Goal: Task Accomplishment & Management: Use online tool/utility

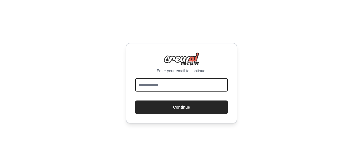
click at [163, 86] on input "email" at bounding box center [181, 84] width 93 height 13
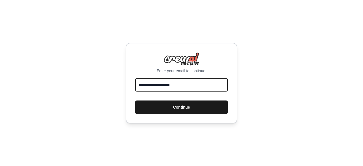
type input "**********"
click at [197, 110] on button "Continue" at bounding box center [181, 106] width 93 height 13
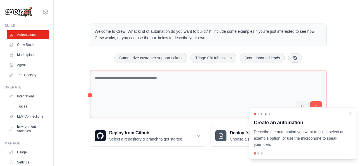
click at [73, 110] on div "Welcome to Crew! What kind of automation do you want to build? I'll include som…" at bounding box center [209, 85] width 292 height 141
drag, startPoint x: 363, startPoint y: 48, endPoint x: 361, endPoint y: 81, distance: 33.1
click at [361, 81] on div "Welcome to Crew! What kind of automation do you want to build? I'll include som…" at bounding box center [209, 85] width 310 height 141
click at [351, 111] on icon "Close walkthrough" at bounding box center [350, 112] width 5 height 5
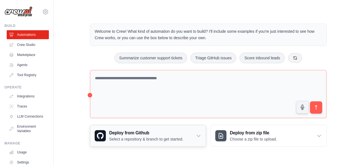
click at [198, 134] on icon at bounding box center [199, 136] width 6 height 6
click at [23, 47] on link "Crew Studio" at bounding box center [28, 44] width 42 height 9
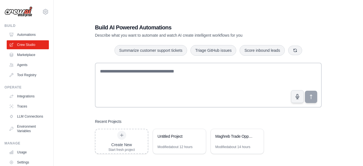
scroll to position [11, 0]
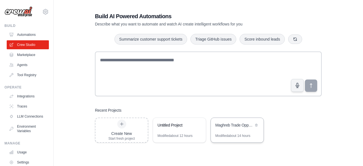
click at [240, 130] on div "Maghreb Trade Opportunities Research" at bounding box center [237, 126] width 53 height 16
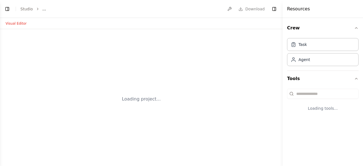
select select "****"
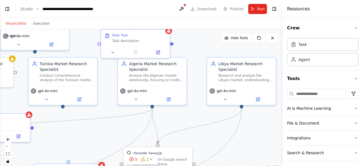
scroll to position [493, 0]
click at [8, 146] on icon "zoom out" at bounding box center [7, 146] width 3 height 1
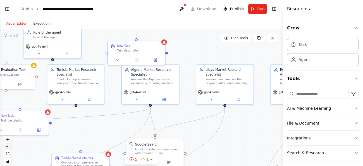
click at [8, 146] on icon "zoom out" at bounding box center [7, 146] width 3 height 1
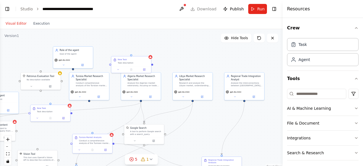
drag, startPoint x: 212, startPoint y: 130, endPoint x: 206, endPoint y: 127, distance: 6.5
click at [206, 127] on div ".deletable-edge-delete-btn { width: 20px; height: 20px; border: 0px solid #ffff…" at bounding box center [141, 99] width 283 height 140
drag, startPoint x: 139, startPoint y: 65, endPoint x: 144, endPoint y: 52, distance: 13.5
click at [144, 52] on div "New Task Task description" at bounding box center [135, 48] width 40 height 10
click at [150, 38] on icon at bounding box center [151, 37] width 2 height 3
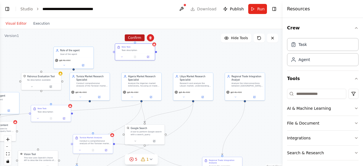
click at [137, 39] on button "Confirm" at bounding box center [135, 37] width 20 height 7
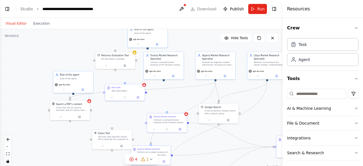
drag, startPoint x: 109, startPoint y: 61, endPoint x: 183, endPoint y: 41, distance: 77.0
click at [183, 41] on div ".deletable-edge-delete-btn { width: 20px; height: 20px; border: 0px solid #ffff…" at bounding box center [141, 99] width 283 height 140
click at [72, 77] on div "Goal of the agent" at bounding box center [75, 77] width 31 height 3
click at [89, 65] on icon at bounding box center [88, 64] width 2 height 3
click at [73, 63] on button "Confirm" at bounding box center [73, 64] width 20 height 7
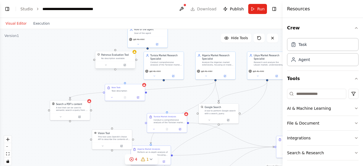
click at [120, 56] on div "Patronus Evaluation Tool No description available" at bounding box center [117, 56] width 32 height 6
click at [131, 46] on icon at bounding box center [131, 45] width 2 height 3
click at [111, 46] on button "Confirm" at bounding box center [115, 45] width 20 height 7
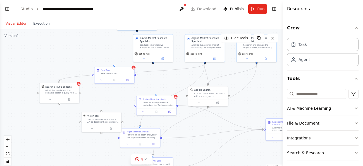
drag, startPoint x: 276, startPoint y: 110, endPoint x: 265, endPoint y: 92, distance: 20.6
click at [265, 92] on div ".deletable-edge-delete-btn { width: 20px; height: 20px; border: 0px solid #ffff…" at bounding box center [141, 99] width 283 height 140
click at [135, 66] on div at bounding box center [134, 67] width 4 height 4
click at [129, 60] on icon at bounding box center [130, 60] width 2 height 3
click at [112, 59] on button "Confirm" at bounding box center [114, 60] width 20 height 7
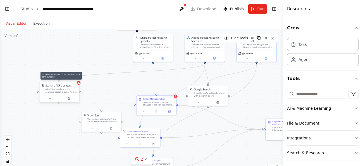
click at [79, 82] on icon at bounding box center [78, 82] width 3 height 3
click at [77, 76] on button at bounding box center [74, 76] width 7 height 7
click at [65, 77] on button "Confirm" at bounding box center [59, 76] width 20 height 7
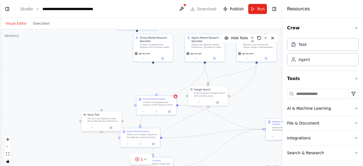
click at [119, 115] on div "Vision Tool" at bounding box center [103, 114] width 32 height 3
click at [118, 107] on button at bounding box center [116, 105] width 7 height 7
click at [103, 106] on button "Confirm" at bounding box center [101, 105] width 20 height 7
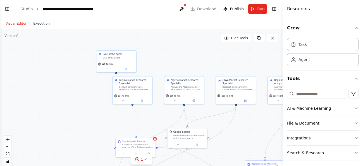
drag, startPoint x: 152, startPoint y: 86, endPoint x: 131, endPoint y: 128, distance: 47.0
click at [131, 128] on div ".deletable-edge-delete-btn { width: 20px; height: 20px; border: 0px solid #ffff…" at bounding box center [141, 99] width 283 height 140
click at [126, 54] on div "Role of the agent" at bounding box center [118, 53] width 31 height 3
click at [133, 46] on button at bounding box center [131, 44] width 7 height 7
click at [118, 44] on button "Confirm" at bounding box center [116, 44] width 20 height 7
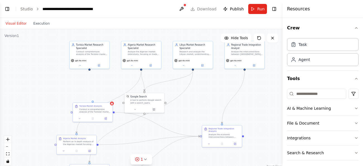
drag, startPoint x: 145, startPoint y: 118, endPoint x: 102, endPoint y: 82, distance: 56.0
click at [102, 82] on div ".deletable-edge-delete-btn { width: 20px; height: 20px; border: 0px solid #ffff…" at bounding box center [141, 99] width 283 height 140
drag, startPoint x: 146, startPoint y: 96, endPoint x: 155, endPoint y: 93, distance: 8.7
click at [155, 93] on div "Google Search" at bounding box center [156, 92] width 32 height 3
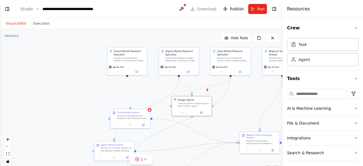
drag, startPoint x: 90, startPoint y: 69, endPoint x: 128, endPoint y: 76, distance: 38.4
click at [128, 76] on div ".deletable-edge-delete-btn { width: 20px; height: 20px; border: 0px solid #ffff…" at bounding box center [141, 99] width 283 height 140
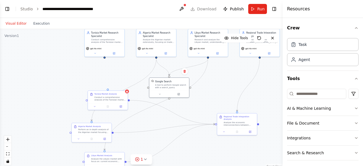
drag, startPoint x: 128, startPoint y: 76, endPoint x: 103, endPoint y: 53, distance: 34.2
click at [103, 53] on div ".deletable-edge-delete-btn { width: 20px; height: 20px; border: 0px solid #ffff…" at bounding box center [141, 99] width 283 height 140
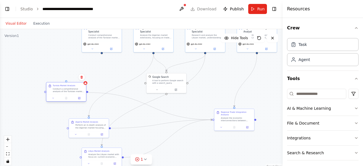
drag, startPoint x: 106, startPoint y: 96, endPoint x: 68, endPoint y: 94, distance: 37.8
click at [68, 94] on div "Tunisia Market Analysis Conduct a comprehensive analysis of the Tunisian market…" at bounding box center [66, 88] width 40 height 12
drag, startPoint x: 66, startPoint y: 82, endPoint x: 102, endPoint y: 51, distance: 47.2
click at [102, 51] on div "Tunisia Market Research Specialist Conduct comprehensive analysis of the Tunisi…" at bounding box center [147, 48] width 164 height 81
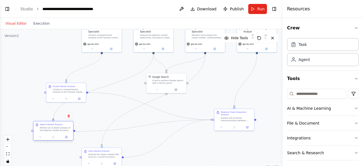
drag, startPoint x: 87, startPoint y: 127, endPoint x: 50, endPoint y: 129, distance: 37.5
click at [50, 129] on div "Perform an in-depth analysis of the Algerian market focusing on: dominant econo…" at bounding box center [55, 128] width 31 height 5
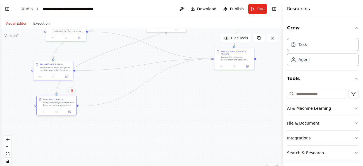
drag, startPoint x: 97, startPoint y: 156, endPoint x: 51, endPoint y: 105, distance: 68.3
click at [51, 105] on div "Analyze the Libyan market with focus on: current economic situation and reconst…" at bounding box center [58, 103] width 31 height 5
click at [131, 108] on div ".deletable-edge-delete-btn { width: 20px; height: 20px; border: 0px solid #ffff…" at bounding box center [141, 99] width 283 height 140
click at [11, 12] on button "Toggle Left Sidebar" at bounding box center [7, 9] width 8 height 8
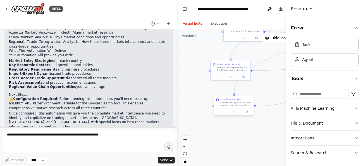
scroll to position [401, 0]
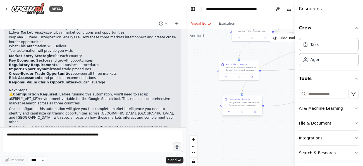
drag, startPoint x: 123, startPoint y: 118, endPoint x: 234, endPoint y: 104, distance: 111.2
click at [234, 104] on div "BETA as a tunisien entrepreneur i'm looking for opportunity's to trade in the n…" at bounding box center [181, 83] width 363 height 166
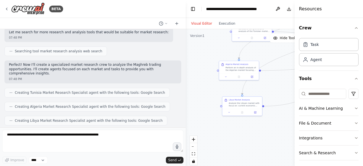
scroll to position [94, 0]
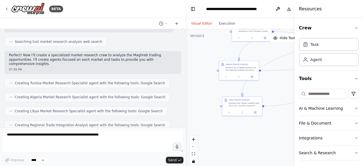
drag, startPoint x: 184, startPoint y: 53, endPoint x: 235, endPoint y: 47, distance: 50.9
click at [235, 47] on div "BETA as a tunisien entrepreneur i'm looking for opportunity's to trade in the n…" at bounding box center [181, 83] width 363 height 166
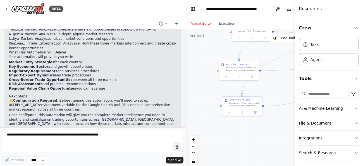
scroll to position [401, 0]
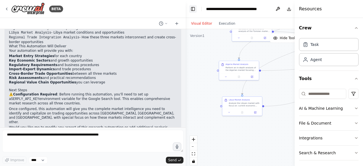
click at [191, 9] on button "Toggle Left Sidebar" at bounding box center [193, 9] width 8 height 8
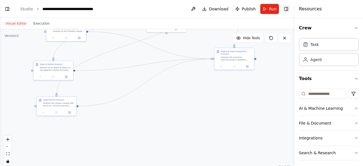
click at [283, 11] on button "Toggle Right Sidebar" at bounding box center [287, 9] width 8 height 8
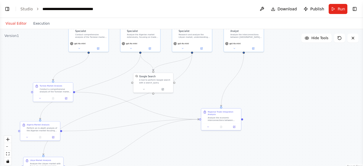
drag, startPoint x: 261, startPoint y: 97, endPoint x: 248, endPoint y: 157, distance: 61.8
click at [248, 157] on div ".deletable-edge-delete-btn { width: 20px; height: 20px; border: 0px solid #ffff…" at bounding box center [181, 99] width 363 height 140
click at [337, 10] on button "Run" at bounding box center [338, 9] width 19 height 10
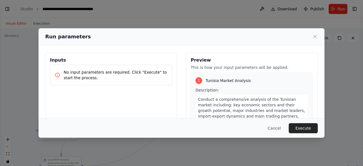
drag, startPoint x: 265, startPoint y: 100, endPoint x: 283, endPoint y: 99, distance: 17.9
click at [283, 99] on div ".deletable-edge-delete-btn { width: 20px; height: 20px; border: 0px solid #ffff…" at bounding box center [181, 99] width 363 height 140
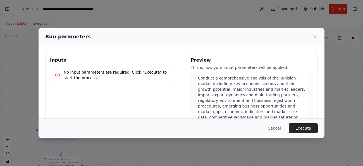
scroll to position [24, 0]
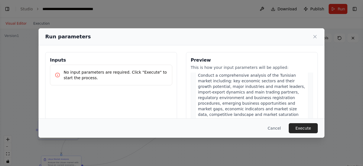
click at [290, 90] on span "Conduct a comprehensive analysis of the Tunisian market including: key economic…" at bounding box center [252, 103] width 108 height 60
click at [297, 90] on div "Conduct a comprehensive analysis of the Tunisian market including: key economic…" at bounding box center [252, 103] width 113 height 67
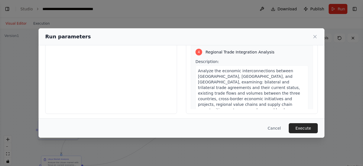
scroll to position [73, 0]
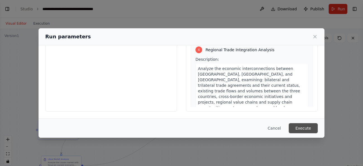
click at [302, 131] on button "Execute" at bounding box center [303, 128] width 29 height 10
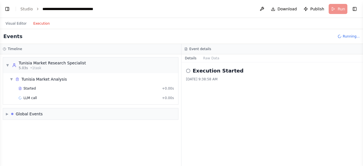
click at [37, 23] on button "Execution" at bounding box center [41, 23] width 23 height 7
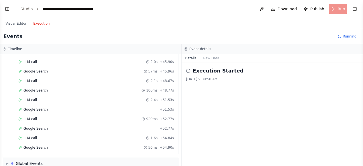
scroll to position [603, 0]
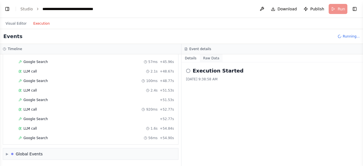
click at [208, 58] on button "Raw Data" at bounding box center [211, 58] width 23 height 8
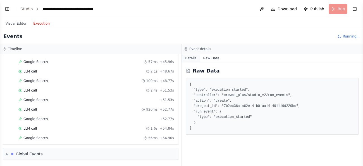
click at [191, 58] on button "Details" at bounding box center [191, 58] width 18 height 8
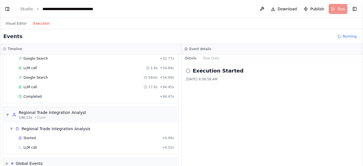
scroll to position [673, 0]
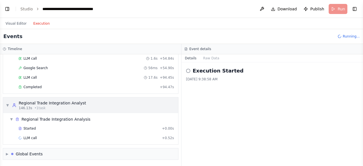
click at [23, 108] on span "146.13s" at bounding box center [25, 108] width 13 height 4
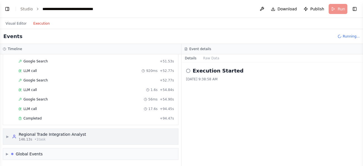
scroll to position [642, 0]
click at [30, 137] on span "146.13s" at bounding box center [25, 139] width 13 height 4
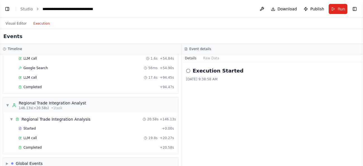
scroll to position [683, 0]
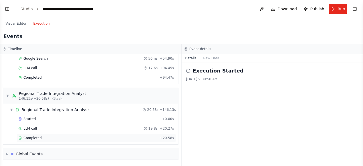
click at [32, 139] on span "Completed" at bounding box center [32, 138] width 18 height 4
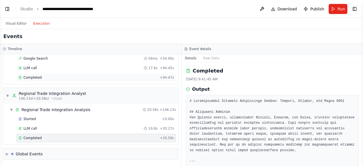
click at [37, 75] on span "Completed" at bounding box center [32, 77] width 18 height 4
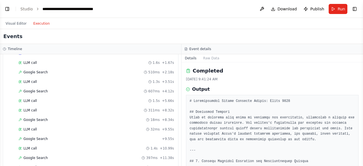
scroll to position [0, 0]
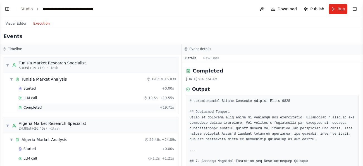
click at [42, 110] on div "Completed + 19.71s" at bounding box center [96, 107] width 160 height 8
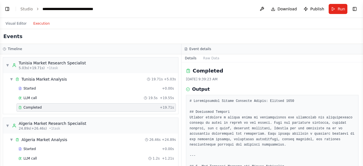
drag, startPoint x: 363, startPoint y: 67, endPoint x: 358, endPoint y: 68, distance: 5.7
click at [358, 68] on div "BETA as a tunisien entrepreneur i'm looking for opportunity's to trade in the n…" at bounding box center [181, 83] width 363 height 166
drag, startPoint x: 361, startPoint y: 68, endPoint x: 350, endPoint y: 68, distance: 11.5
click at [350, 68] on div "BETA as a tunisien entrepreneur i'm looking for opportunity's to trade in the n…" at bounding box center [181, 83] width 363 height 166
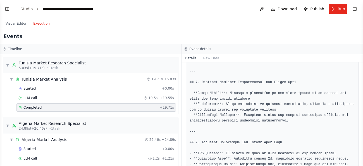
scroll to position [431, 0]
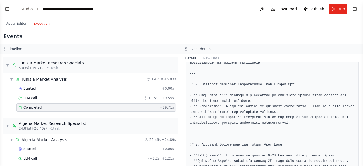
click at [183, 70] on div "Completed 8/19/2025, 9:39:23 AM Output" at bounding box center [273, 113] width 182 height 103
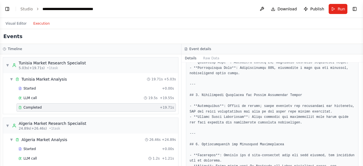
scroll to position [536, 0]
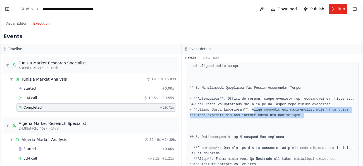
drag, startPoint x: 253, startPoint y: 110, endPoint x: 328, endPoint y: 119, distance: 74.9
copy pre "oint ventures and partnerships with local firms can help navigate the competiti…"
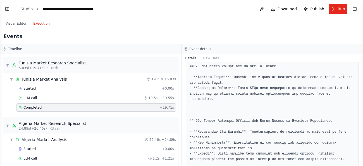
scroll to position [664, 0]
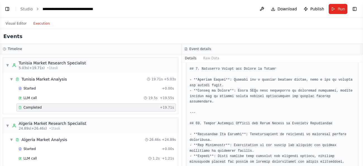
drag, startPoint x: 361, startPoint y: 142, endPoint x: 358, endPoint y: 139, distance: 4.3
click at [358, 139] on div "BETA as a tunisien entrepreneur i'm looking for opportunity's to trade in the n…" at bounding box center [181, 83] width 363 height 166
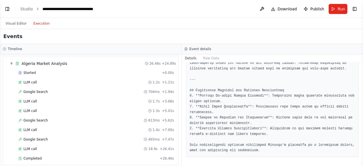
scroll to position [107, 0]
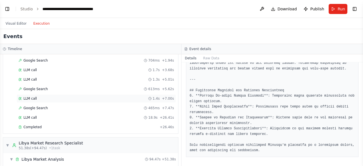
click at [36, 101] on div "LLM call 1.4s + 7.00s" at bounding box center [96, 98] width 160 height 8
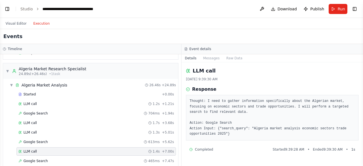
scroll to position [58, 0]
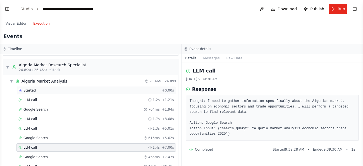
click at [73, 88] on div "Started + 0.00s" at bounding box center [96, 90] width 160 height 8
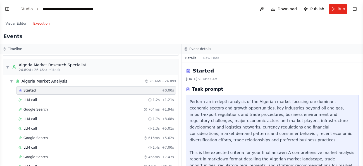
click at [362, 115] on button "Toggle Sidebar" at bounding box center [363, 83] width 4 height 166
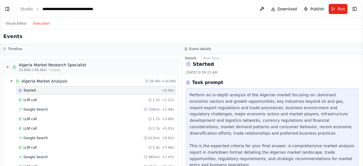
scroll to position [15, 0]
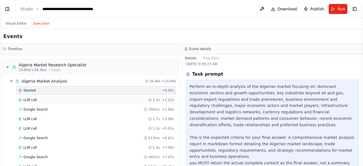
click at [51, 100] on div "LLM call 1.2s + 1.21s" at bounding box center [96, 100] width 156 height 4
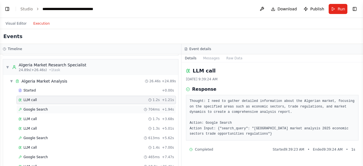
click at [42, 110] on span "Google Search" at bounding box center [35, 109] width 24 height 4
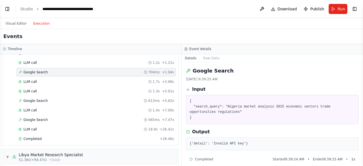
scroll to position [88, 0]
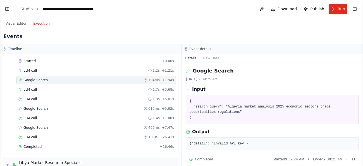
drag, startPoint x: 363, startPoint y: 82, endPoint x: 354, endPoint y: 74, distance: 12.3
click at [354, 74] on div "BETA as a tunisien entrepreneur i'm looking for opportunity's to trade in the n…" at bounding box center [181, 83] width 363 height 166
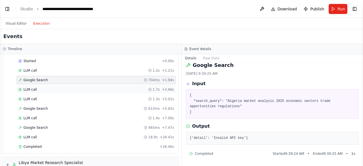
click at [87, 91] on div "LLM call 1.7s + 3.68s" at bounding box center [96, 89] width 156 height 4
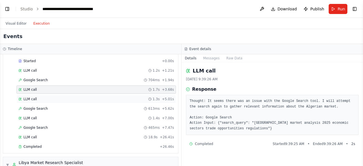
click at [63, 98] on div "LLM call 1.3s + 5.01s" at bounding box center [96, 99] width 156 height 4
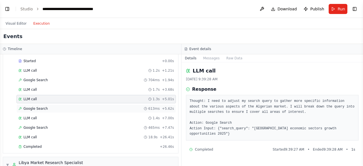
click at [65, 106] on div "Google Search 613ms + 5.62s" at bounding box center [96, 108] width 156 height 4
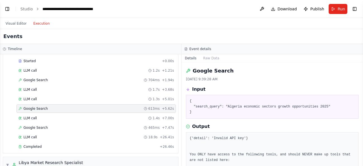
drag, startPoint x: 18, startPoint y: 23, endPoint x: 140, endPoint y: 27, distance: 122.4
click at [17, 22] on button "Visual Editor" at bounding box center [16, 23] width 28 height 7
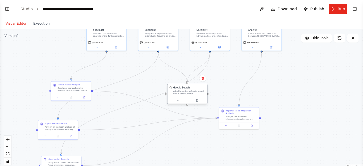
drag, startPoint x: 172, startPoint y: 79, endPoint x: 186, endPoint y: 90, distance: 18.3
click at [186, 90] on div "Google Search A tool to perform Google search with a search_query." at bounding box center [189, 90] width 32 height 9
click at [320, 77] on div ".deletable-edge-delete-btn { width: 20px; height: 20px; border: 0px solid #ffff…" at bounding box center [181, 99] width 363 height 140
click at [9, 147] on button "zoom out" at bounding box center [7, 146] width 7 height 7
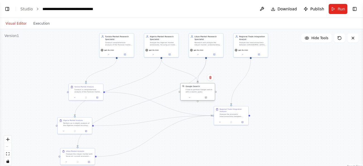
drag, startPoint x: 187, startPoint y: 91, endPoint x: 198, endPoint y: 90, distance: 10.9
click at [198, 90] on div "A tool to perform Google search with a search_query." at bounding box center [200, 90] width 28 height 4
drag, startPoint x: 83, startPoint y: 92, endPoint x: 61, endPoint y: 86, distance: 23.1
click at [61, 86] on div "Conduct a comprehensive analysis of the Tunisian market including: key economic…" at bounding box center [71, 87] width 27 height 4
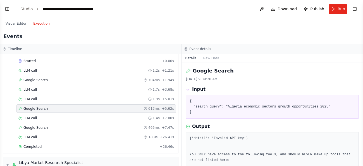
scroll to position [88, 0]
click at [38, 25] on button "Execution" at bounding box center [41, 23] width 23 height 7
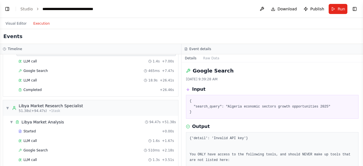
scroll to position [117, 0]
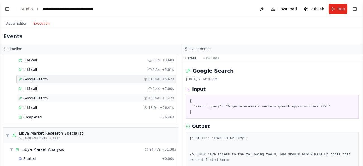
click at [40, 99] on span "Google Search" at bounding box center [35, 98] width 24 height 4
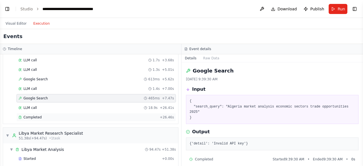
click at [34, 117] on span "Completed" at bounding box center [32, 117] width 18 height 4
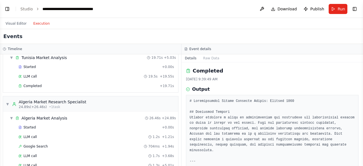
scroll to position [16, 0]
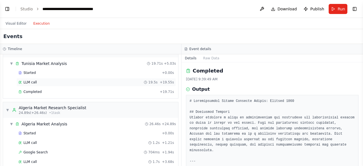
click at [87, 81] on div "LLM call 19.5s + 19.55s" at bounding box center [96, 82] width 156 height 4
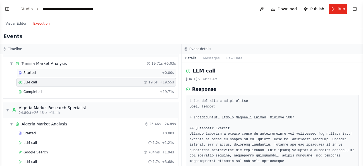
click at [83, 73] on div "Started" at bounding box center [88, 72] width 141 height 4
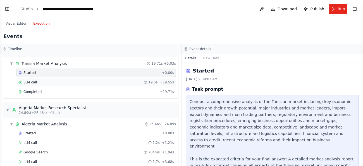
click at [78, 80] on div "LLM call 19.5s + 19.55s" at bounding box center [96, 82] width 156 height 4
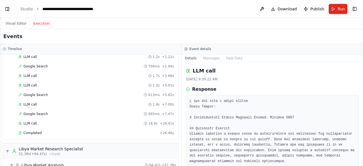
scroll to position [111, 0]
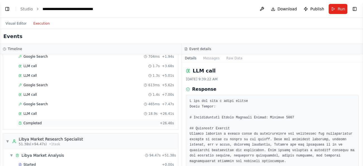
click at [27, 124] on span "Completed" at bounding box center [32, 123] width 18 height 4
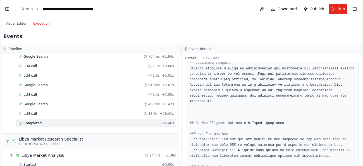
scroll to position [44, 0]
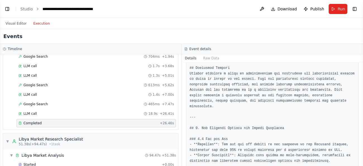
drag, startPoint x: 361, startPoint y: 69, endPoint x: 362, endPoint y: 72, distance: 3.4
click at [362, 72] on button "Toggle Sidebar" at bounding box center [363, 83] width 4 height 166
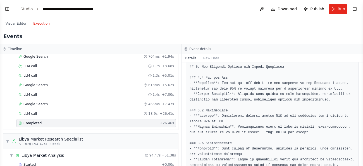
scroll to position [115, 0]
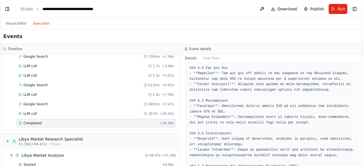
drag, startPoint x: 362, startPoint y: 79, endPoint x: 354, endPoint y: 77, distance: 8.3
click at [354, 77] on div "BETA as a tunisien entrepreneur i'm looking for opportunity's to trade in the n…" at bounding box center [181, 83] width 363 height 166
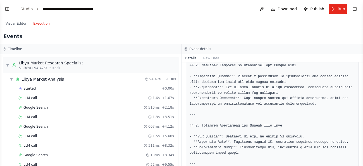
scroll to position [189, 0]
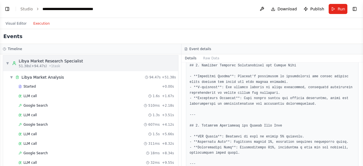
click at [36, 63] on div "Libya Market Research Specialist" at bounding box center [51, 61] width 64 height 6
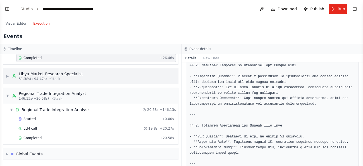
click at [40, 77] on span "51.38s (+94.47s)" at bounding box center [33, 79] width 28 height 4
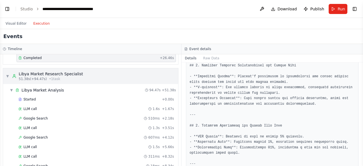
click at [40, 77] on span "51.38s (+94.47s)" at bounding box center [33, 79] width 28 height 4
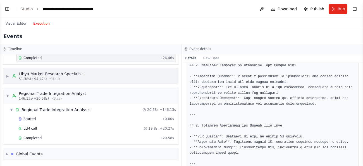
click at [40, 77] on span "51.38s (+94.47s)" at bounding box center [33, 79] width 28 height 4
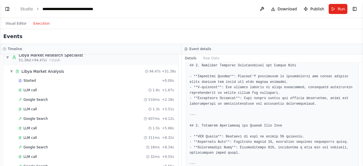
scroll to position [199, 0]
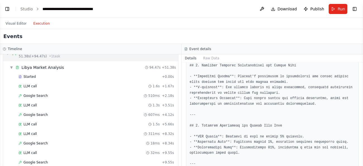
click at [105, 56] on div "▼ Libya Market Research Specialist 51.38s (+94.47s) • 1 task" at bounding box center [90, 54] width 175 height 16
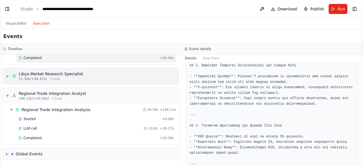
click at [90, 80] on div "▶ Libya Market Research Specialist 51.38s (+94.47s) • 1 task" at bounding box center [90, 76] width 175 height 16
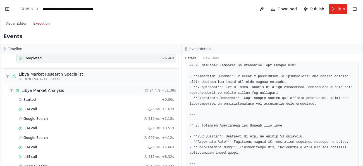
click at [76, 92] on div "▼ Libya Market Analysis 94.47s + 51.38s" at bounding box center [93, 90] width 171 height 10
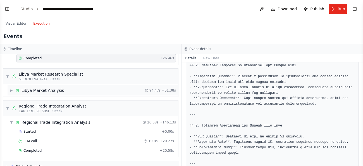
click at [76, 92] on div "▶ Libya Market Analysis 94.47s + 51.38s" at bounding box center [93, 90] width 171 height 10
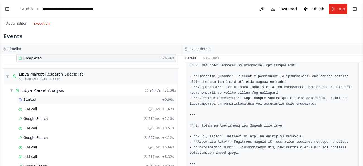
click at [42, 100] on div "Started" at bounding box center [88, 99] width 141 height 4
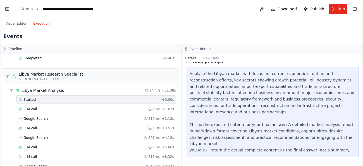
scroll to position [15, 0]
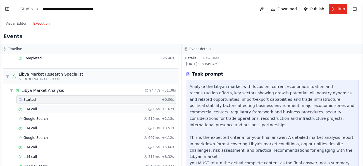
click at [40, 112] on div "LLM call 1.6s + 1.67s" at bounding box center [96, 109] width 160 height 8
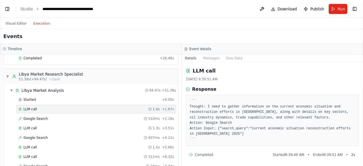
scroll to position [1, 0]
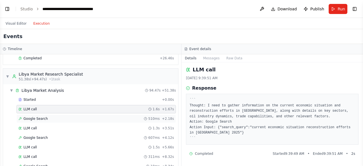
click at [62, 118] on div "Google Search 510ms + 2.18s" at bounding box center [96, 118] width 156 height 4
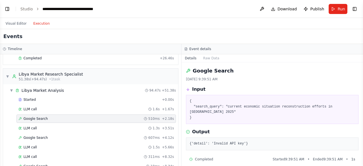
scroll to position [263, 0]
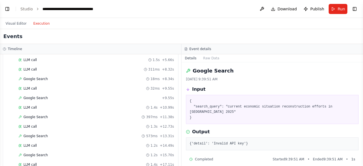
drag, startPoint x: 363, startPoint y: 97, endPoint x: 360, endPoint y: 111, distance: 14.1
click at [360, 111] on div "BETA as a tunisien entrepreneur i'm looking for opportunity's to trade in the n…" at bounding box center [181, 83] width 363 height 166
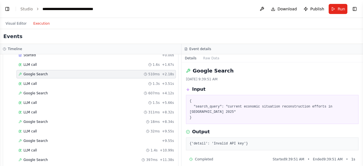
scroll to position [232, 0]
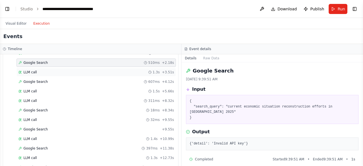
click at [26, 71] on span "LLM call" at bounding box center [29, 72] width 13 height 4
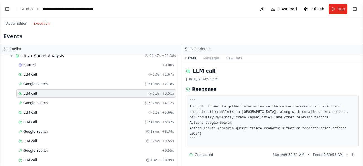
scroll to position [205, 0]
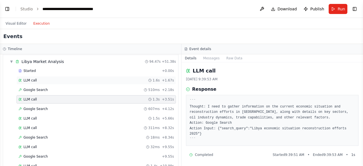
click at [118, 80] on div "LLM call 1.6s + 1.67s" at bounding box center [96, 80] width 156 height 4
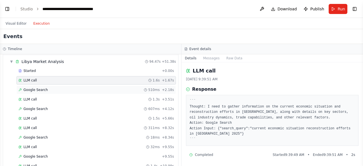
click at [86, 91] on div "Google Search 510ms + 2.18s" at bounding box center [96, 89] width 156 height 4
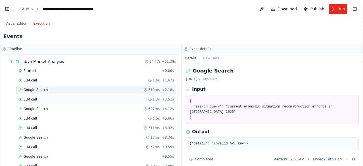
click at [64, 99] on div "LLM call 1.3s + 3.51s" at bounding box center [96, 99] width 156 height 4
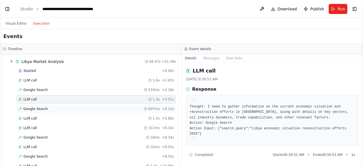
click at [87, 111] on div "Google Search 607ms + 4.12s" at bounding box center [96, 108] width 156 height 4
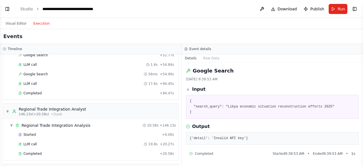
scroll to position [683, 0]
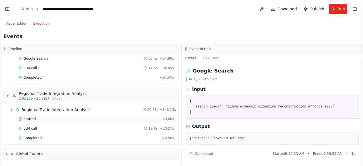
click at [54, 116] on div "Started + 0.00s" at bounding box center [96, 119] width 160 height 8
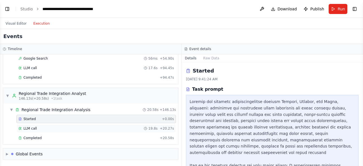
click at [98, 128] on div "LLM call 19.8s + 20.27s" at bounding box center [96, 128] width 156 height 4
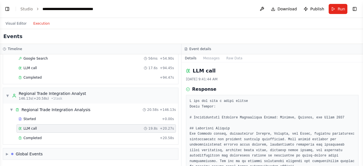
drag, startPoint x: 362, startPoint y: 70, endPoint x: 362, endPoint y: 82, distance: 11.2
click at [362, 82] on button "Toggle Sidebar" at bounding box center [363, 83] width 4 height 166
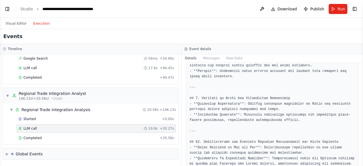
scroll to position [573, 0]
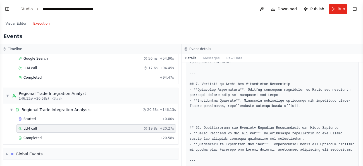
click at [361, 135] on div "BETA as a tunisien entrepreneur i'm looking for opportunity's to trade in the n…" at bounding box center [181, 83] width 363 height 166
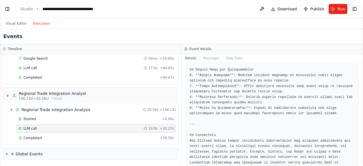
scroll to position [727, 0]
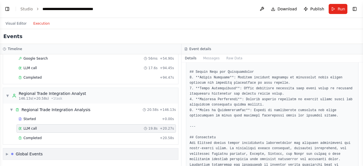
click at [122, 156] on div "▶ Global Events" at bounding box center [90, 153] width 175 height 11
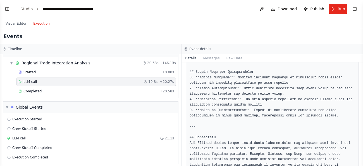
scroll to position [734, 0]
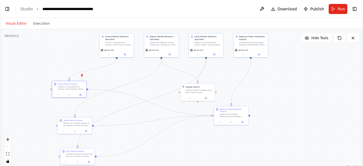
click at [17, 26] on button "Visual Editor" at bounding box center [16, 23] width 28 height 7
click at [69, 87] on div "Conduct a comprehensive analysis of the Tunisian market including: key economic…" at bounding box center [71, 87] width 27 height 4
click at [81, 95] on icon at bounding box center [81, 94] width 2 height 2
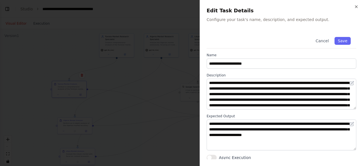
scroll to position [1, 0]
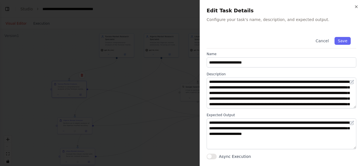
click at [212, 157] on button "Async Execution" at bounding box center [212, 156] width 10 height 6
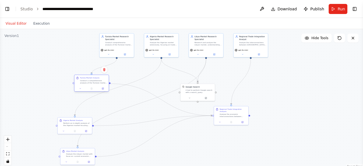
drag, startPoint x: 71, startPoint y: 88, endPoint x: 92, endPoint y: 80, distance: 22.7
click at [92, 80] on div "Conduct a comprehensive analysis of the Tunisian market including: key economic…" at bounding box center [93, 81] width 27 height 4
click at [29, 9] on link "Studio" at bounding box center [26, 9] width 13 height 4
